Goal: Transaction & Acquisition: Purchase product/service

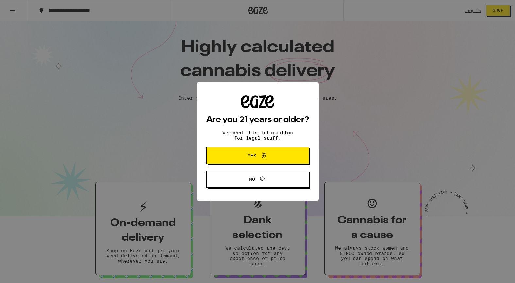
click at [256, 153] on span "Yes" at bounding box center [252, 155] width 9 height 5
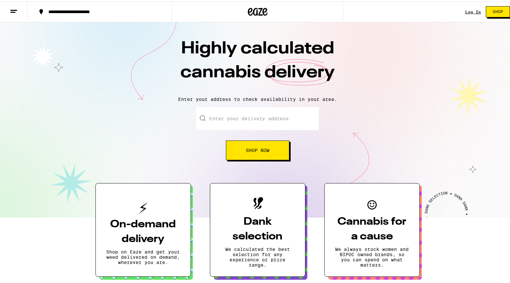
click at [221, 118] on input "Enter your delivery address" at bounding box center [257, 117] width 123 height 23
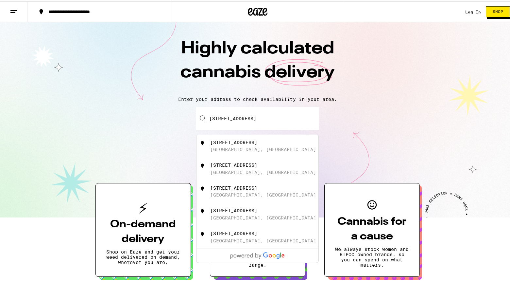
click at [210, 143] on div "[STREET_ADDRESS]" at bounding box center [233, 140] width 47 height 5
type input "[STREET_ADDRESS]"
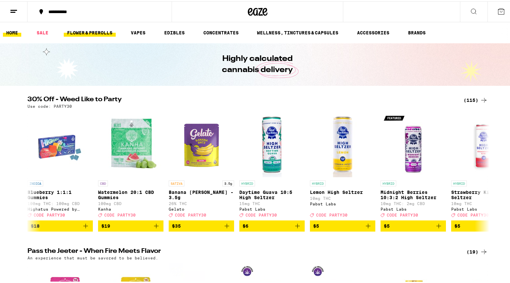
click at [93, 33] on link "FLOWER & PREROLLS" at bounding box center [90, 31] width 52 height 8
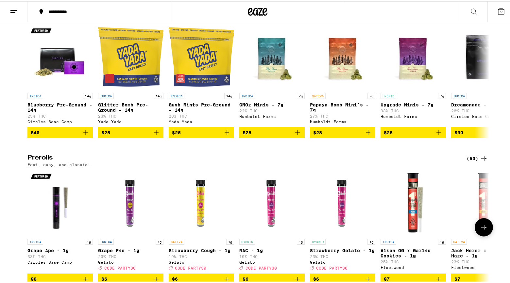
scroll to position [305, 0]
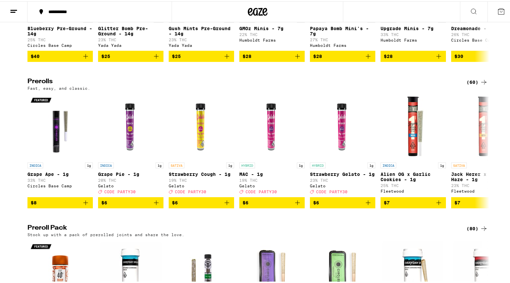
click at [469, 85] on div "(60)" at bounding box center [477, 81] width 21 height 8
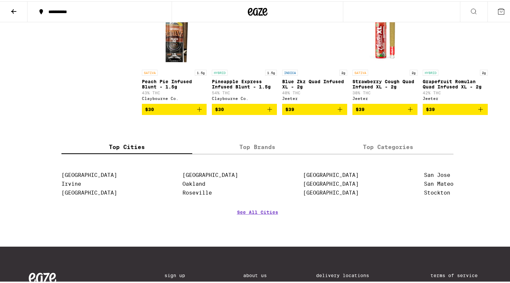
scroll to position [1450, 0]
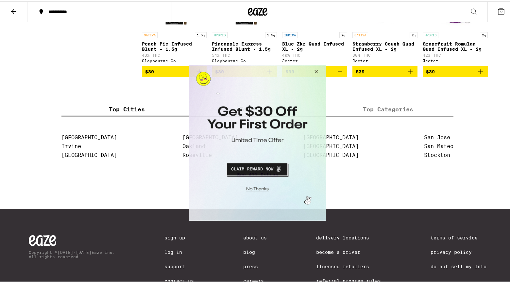
drag, startPoint x: 317, startPoint y: 73, endPoint x: 455, endPoint y: 73, distance: 138.6
click at [317, 73] on button "Close Modal" at bounding box center [315, 73] width 18 height 16
